Goal: Task Accomplishment & Management: Complete application form

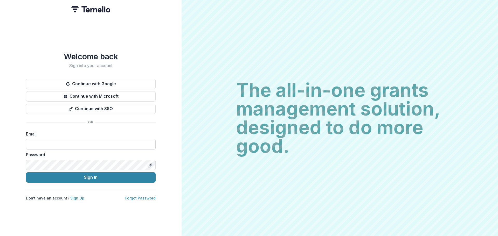
click at [60, 141] on input at bounding box center [91, 144] width 130 height 10
type input "**********"
click at [26, 173] on button "Sign In" at bounding box center [91, 178] width 130 height 10
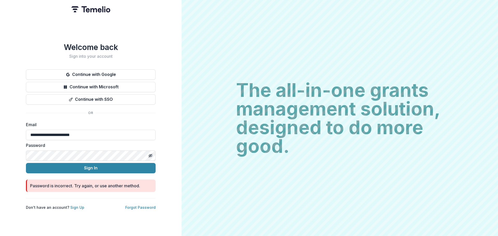
click at [26, 163] on button "Sign In" at bounding box center [91, 168] width 130 height 10
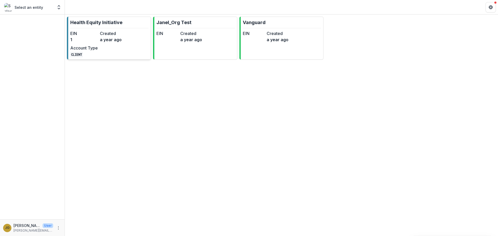
click at [94, 22] on p "Health Equity Initiative" at bounding box center [96, 22] width 52 height 7
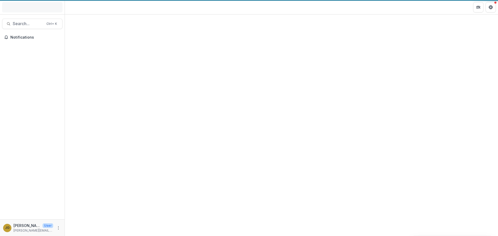
click at [93, 22] on div at bounding box center [281, 126] width 433 height 222
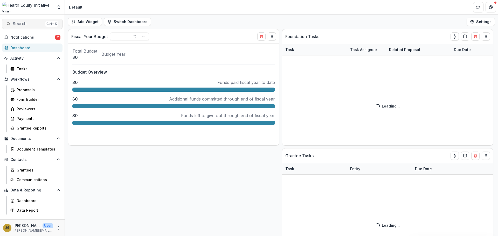
click at [15, 24] on span "Search..." at bounding box center [28, 23] width 31 height 5
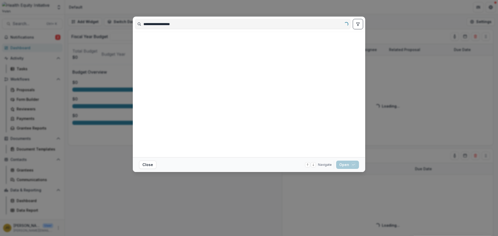
type input "**********"
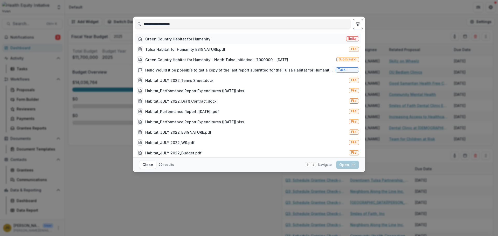
click at [199, 39] on div "Green Country Habitat for Humanity" at bounding box center [177, 38] width 65 height 5
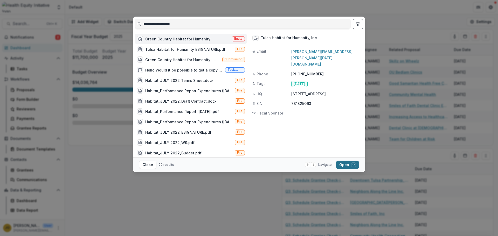
click at [345, 165] on button "Open with enter key" at bounding box center [347, 165] width 23 height 8
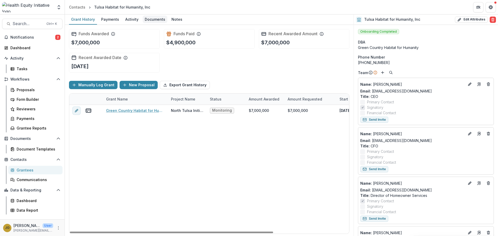
click at [146, 19] on div "Documents" at bounding box center [155, 20] width 25 height 8
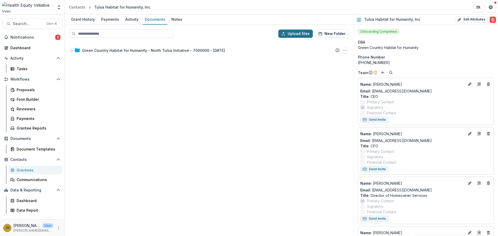
click at [286, 35] on icon "button" at bounding box center [283, 34] width 4 height 4
type input "**********"
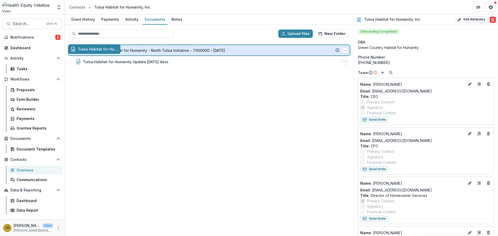
drag, startPoint x: 94, startPoint y: 63, endPoint x: 94, endPoint y: 51, distance: 12.2
click at [94, 51] on div "Upload files New Folder Green Country Habitat for Humanity - North Tulsa Initia…" at bounding box center [209, 130] width 289 height 211
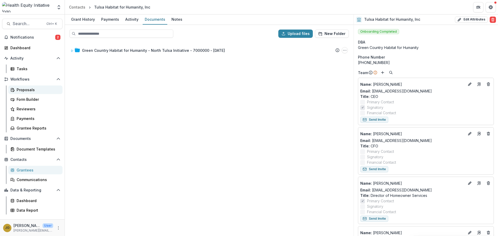
click at [23, 90] on div "Proposals" at bounding box center [38, 89] width 42 height 5
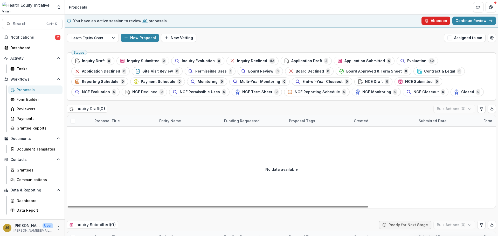
click at [437, 23] on button "Abandon" at bounding box center [436, 21] width 29 height 8
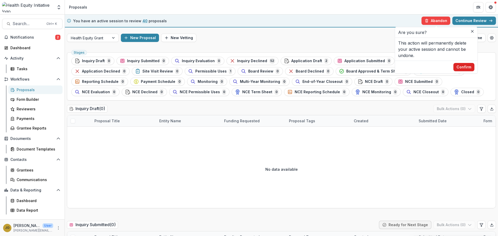
click at [462, 68] on button "Confirm" at bounding box center [463, 67] width 21 height 8
